Goal: Transaction & Acquisition: Purchase product/service

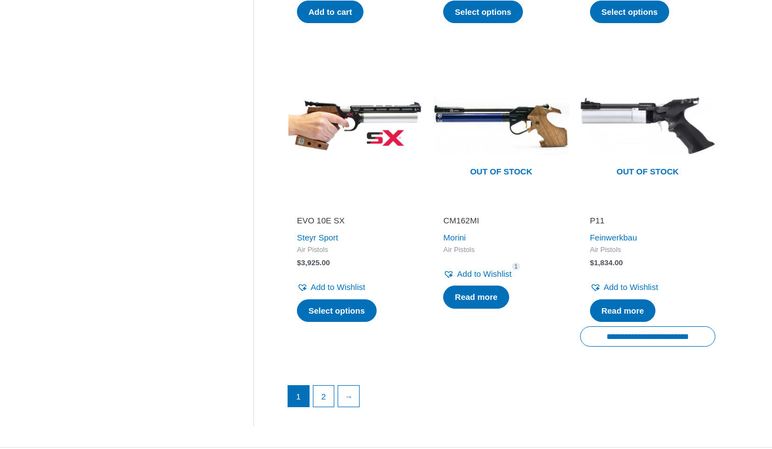
scroll to position [1507, 0]
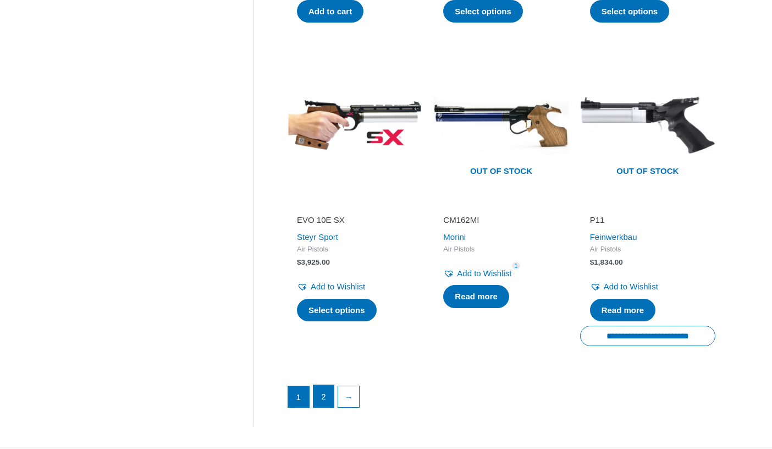
click at [322, 393] on link "2" at bounding box center [323, 396] width 21 height 22
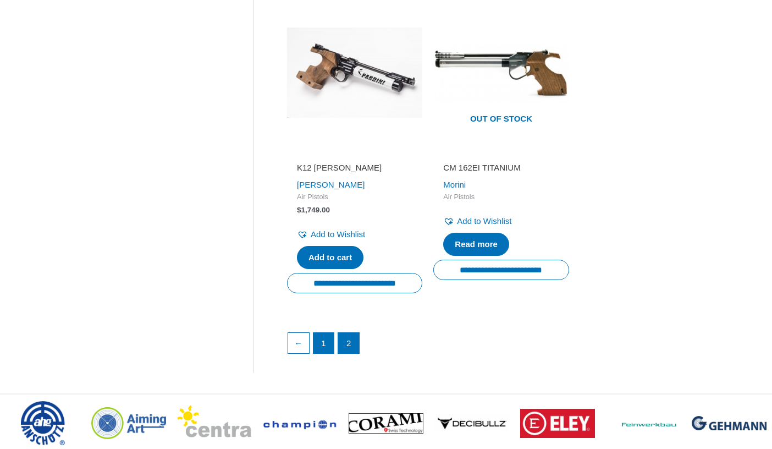
scroll to position [583, 0]
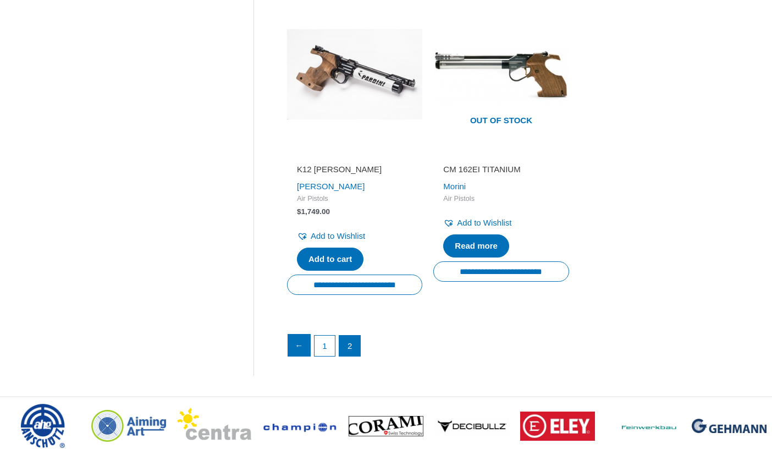
click at [305, 336] on link "←" at bounding box center [299, 345] width 22 height 22
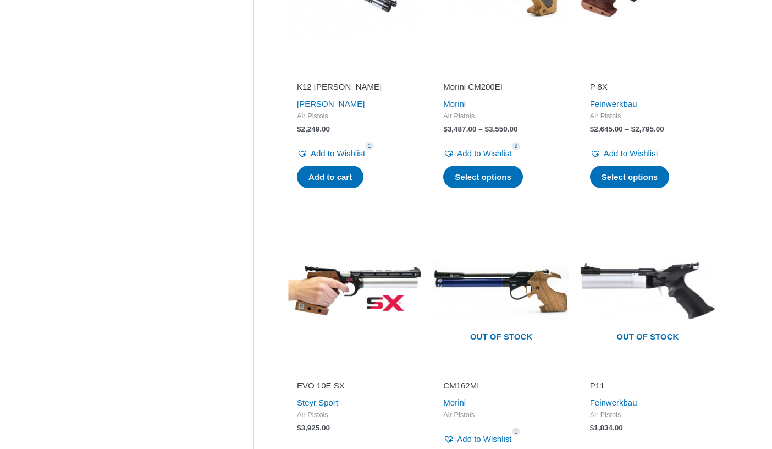
scroll to position [1348, 0]
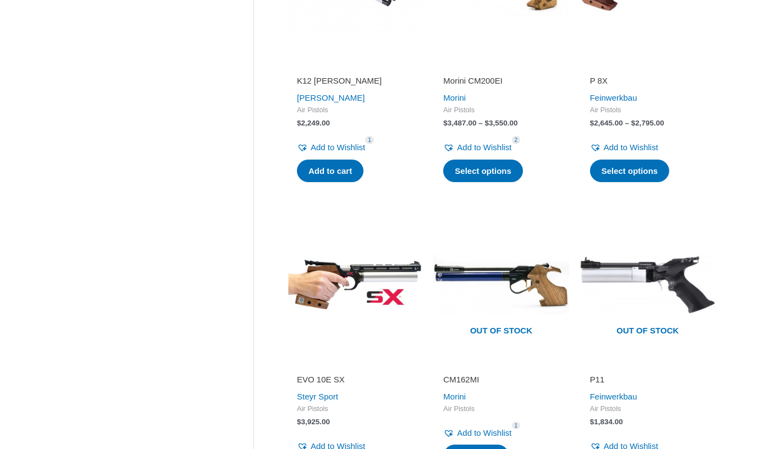
click at [335, 286] on img at bounding box center [354, 284] width 135 height 135
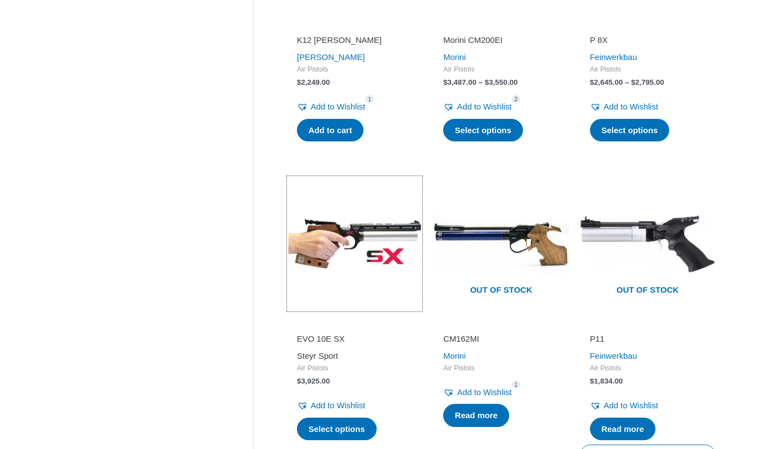
scroll to position [1391, 0]
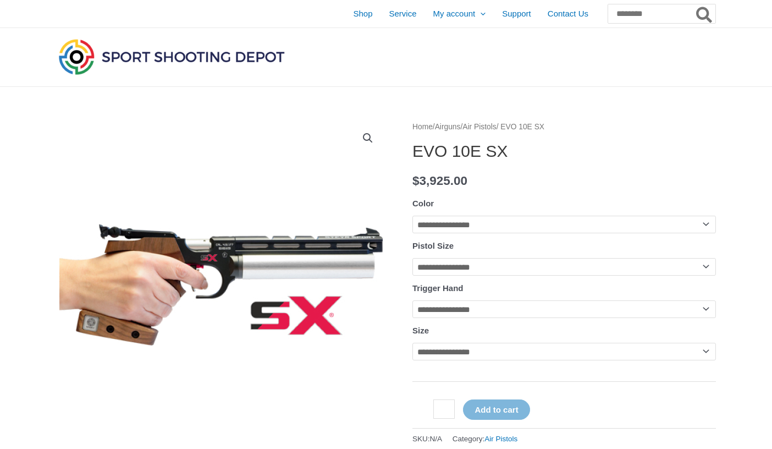
click at [323, 331] on img at bounding box center [221, 285] width 330 height 330
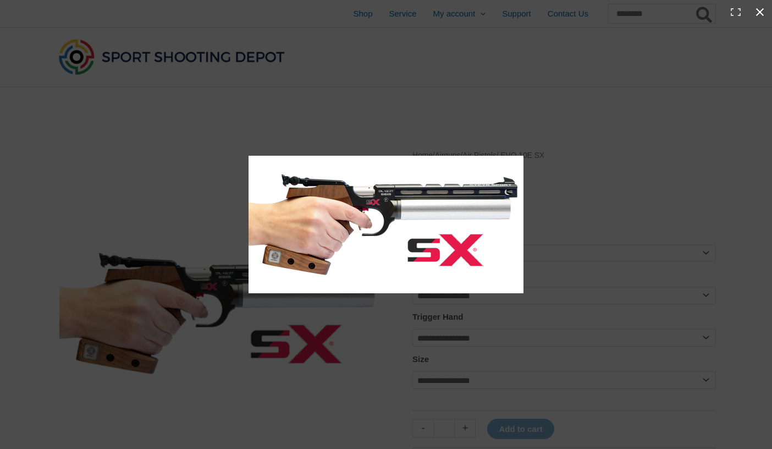
click at [763, 8] on button "Close (Esc)" at bounding box center [760, 12] width 24 height 24
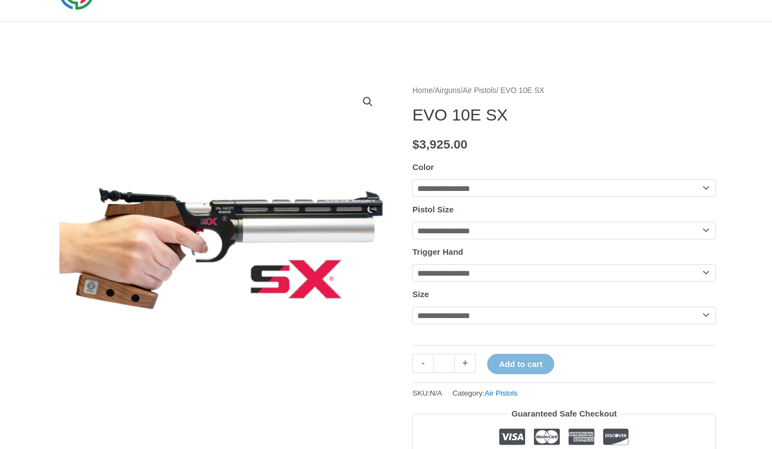
scroll to position [56, 0]
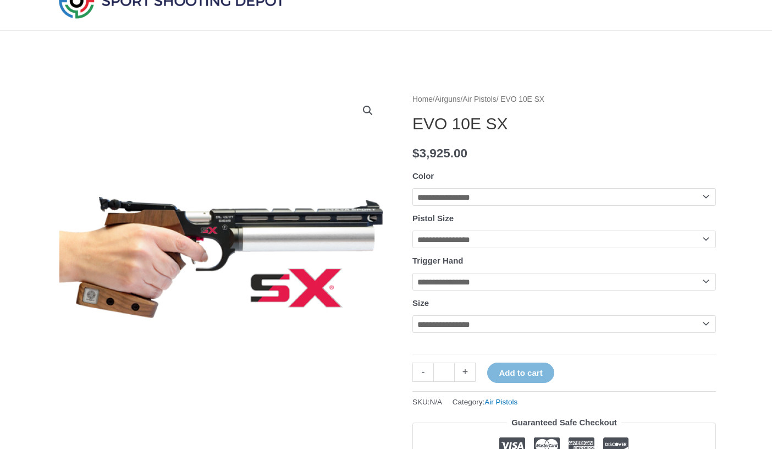
click at [210, 268] on img at bounding box center [221, 257] width 330 height 330
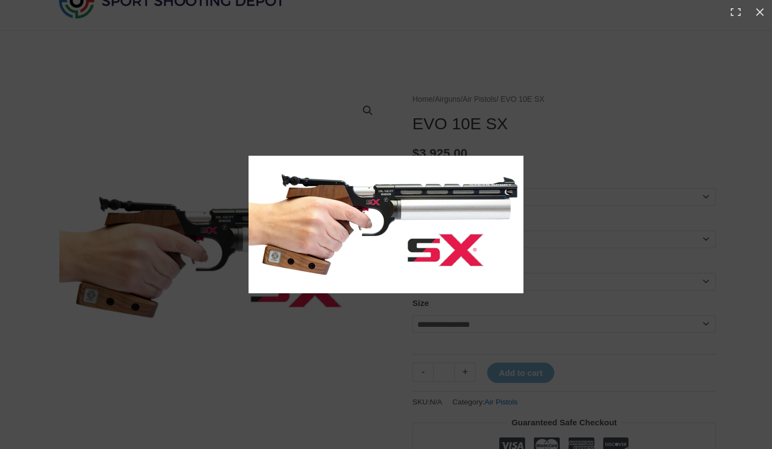
click at [361, 236] on img at bounding box center [386, 224] width 275 height 137
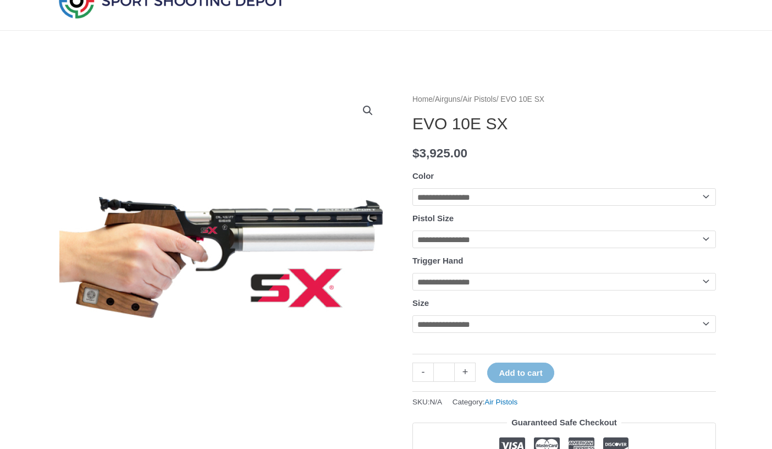
click at [258, 243] on img at bounding box center [221, 257] width 330 height 330
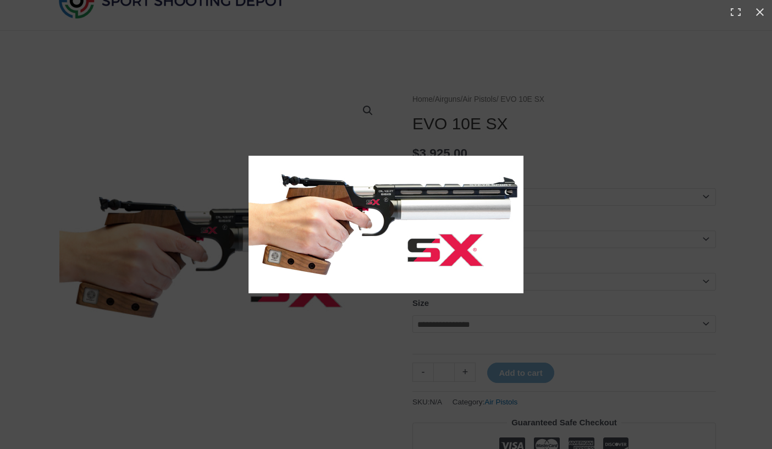
click at [258, 243] on img at bounding box center [386, 224] width 275 height 137
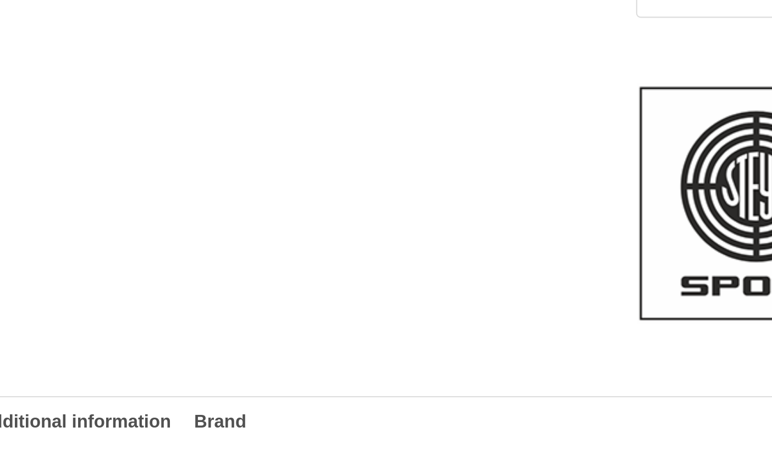
scroll to position [498, 0]
